Goal: Navigation & Orientation: Find specific page/section

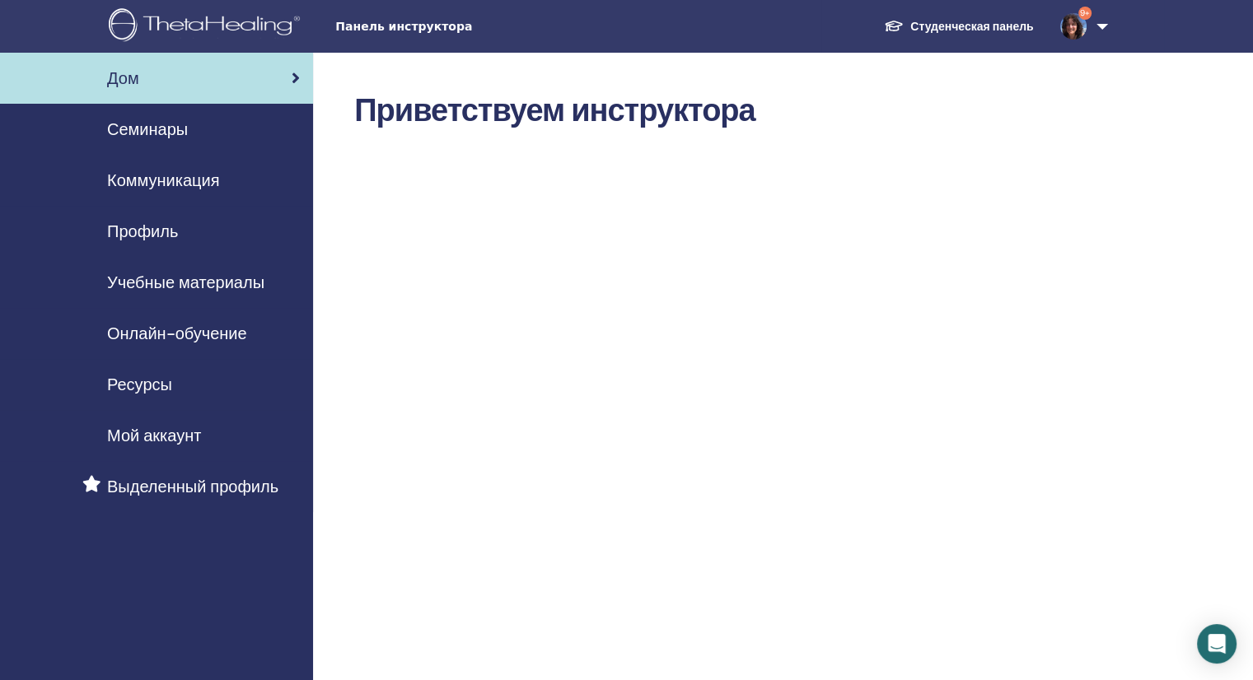
click at [153, 126] on span "Семинары" at bounding box center [147, 129] width 81 height 25
